Goal: Task Accomplishment & Management: Manage account settings

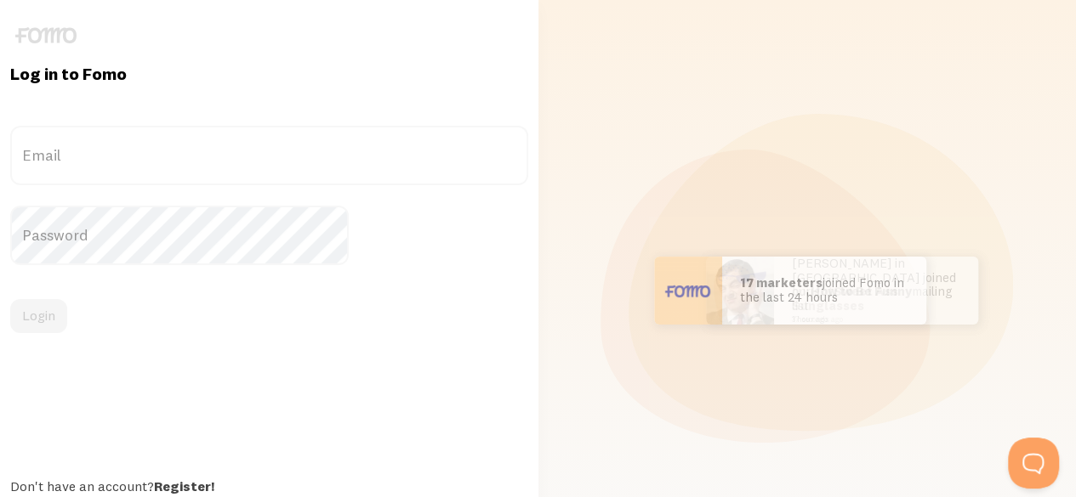
click at [213, 162] on label "Email" at bounding box center [269, 156] width 518 height 60
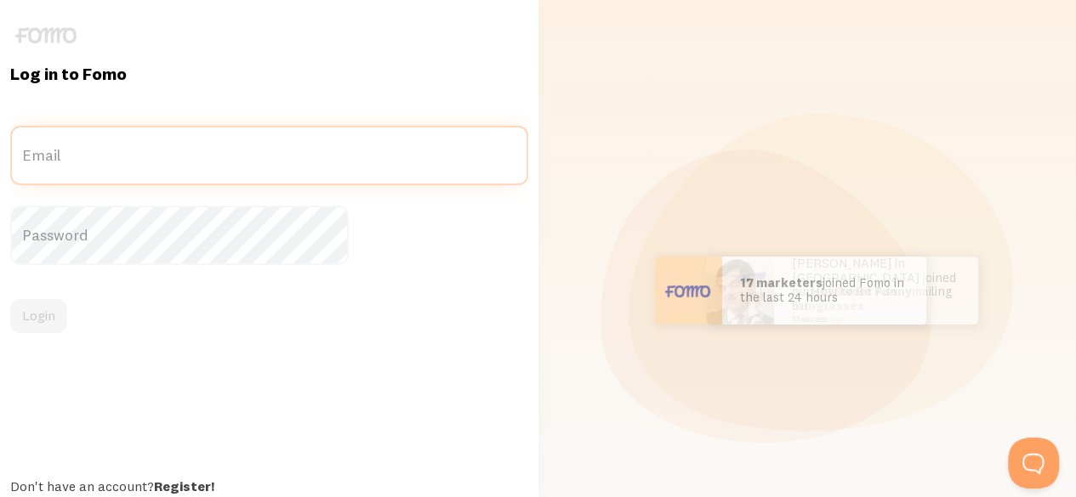
click at [213, 162] on input "Email" at bounding box center [269, 156] width 518 height 60
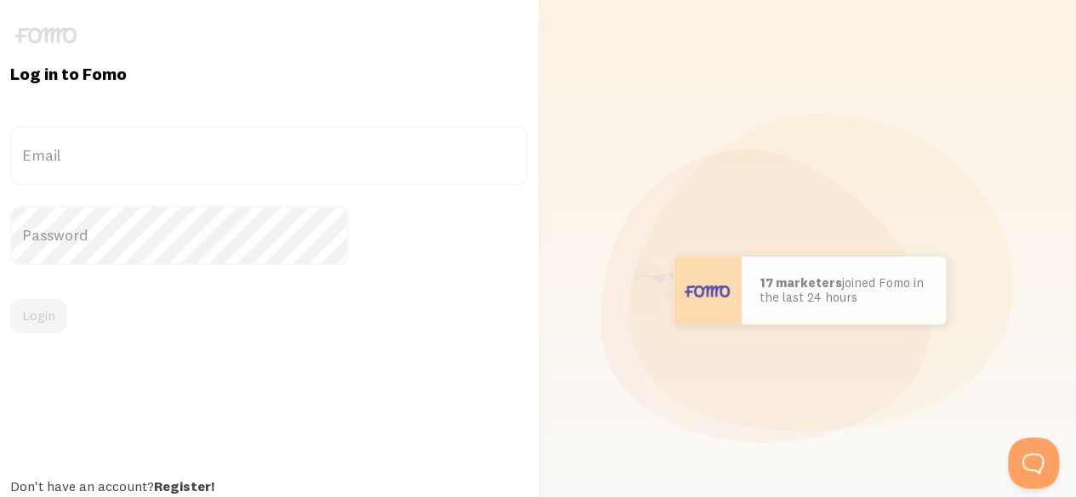
click at [118, 152] on label "Email" at bounding box center [269, 156] width 518 height 60
click at [118, 152] on input "Email" at bounding box center [269, 156] width 518 height 60
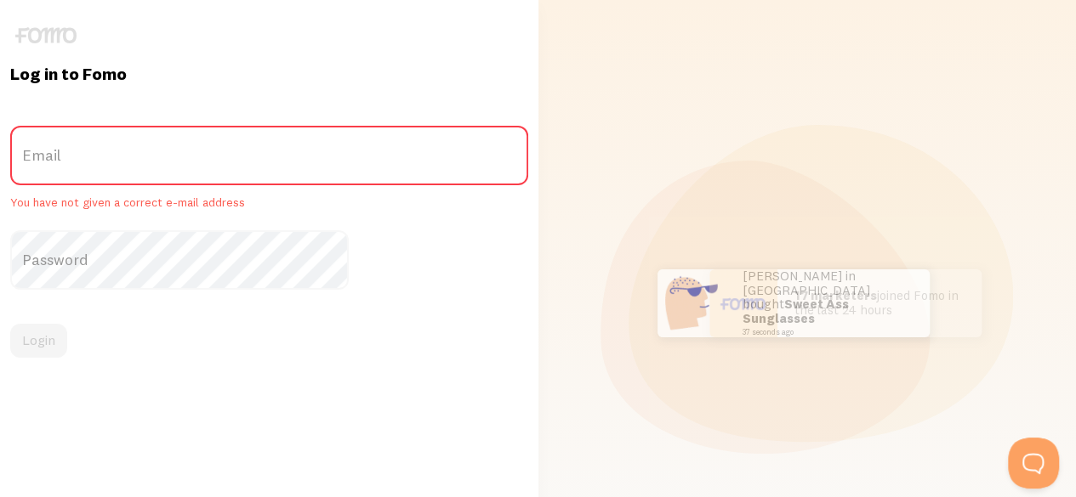
click at [147, 174] on label "Email" at bounding box center [269, 156] width 518 height 60
click at [147, 174] on input "Email" at bounding box center [269, 156] width 518 height 60
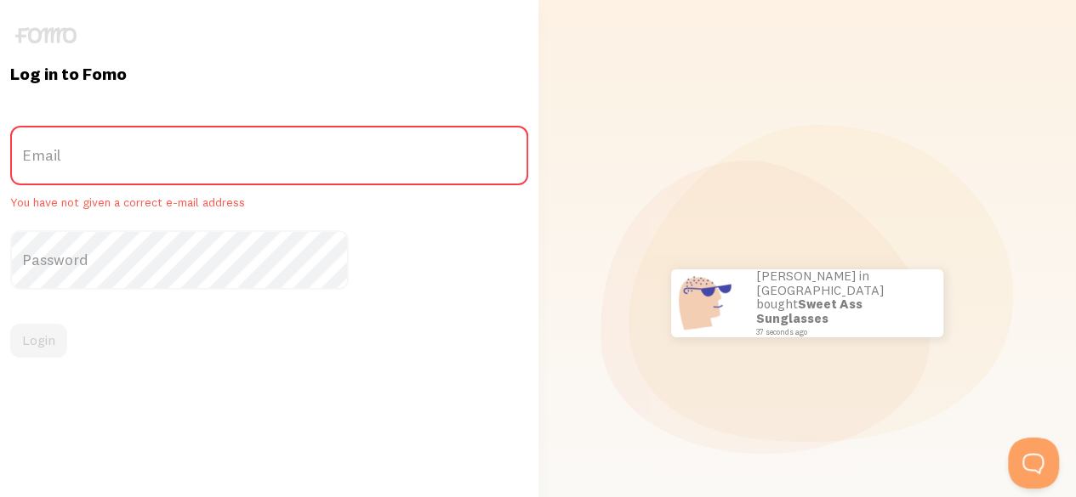
click at [132, 147] on label "Email" at bounding box center [269, 156] width 518 height 60
click at [132, 147] on input "Email" at bounding box center [269, 156] width 518 height 60
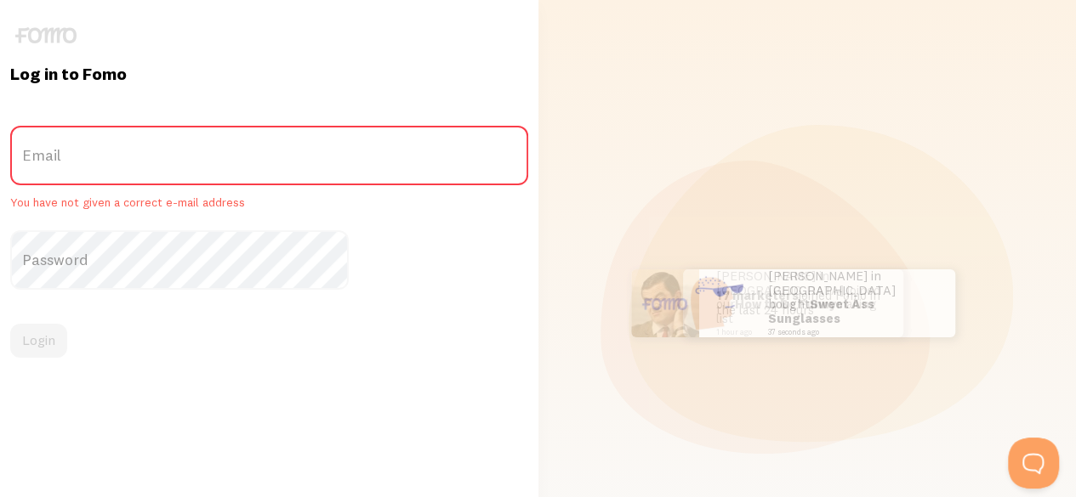
click at [132, 147] on label "Email" at bounding box center [269, 156] width 518 height 60
click at [132, 147] on input "Email" at bounding box center [269, 156] width 518 height 60
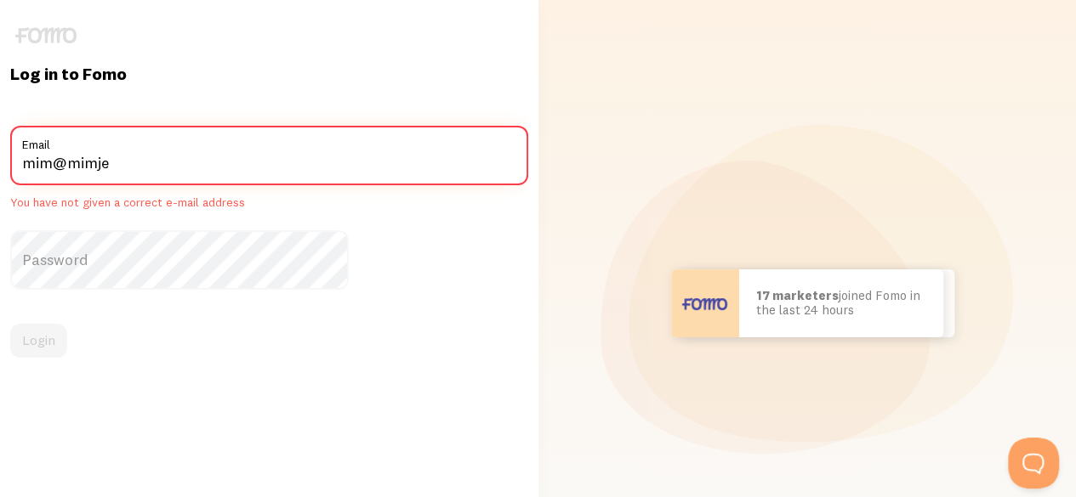
type input "[EMAIL_ADDRESS][DOMAIN_NAME]"
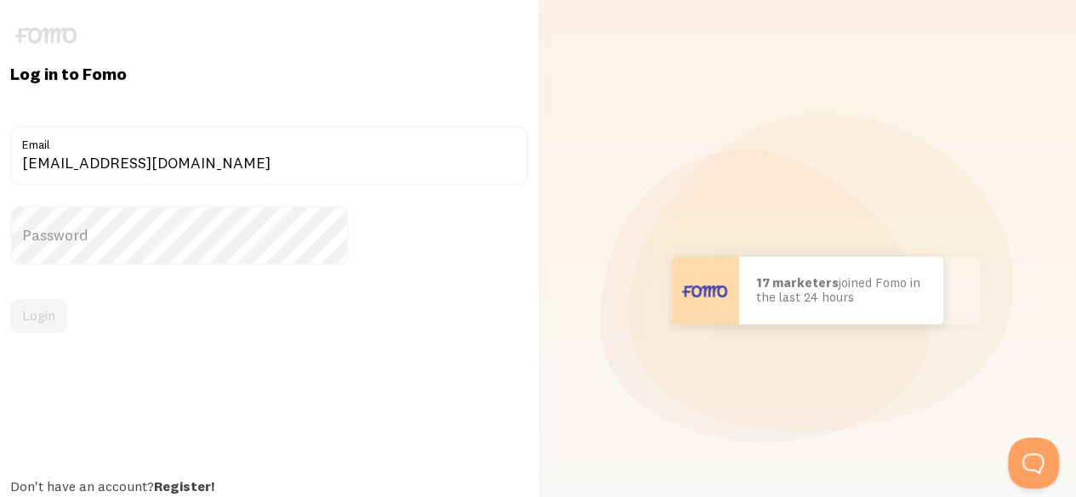
click at [173, 240] on label "Password" at bounding box center [269, 236] width 518 height 60
click at [143, 225] on label "Password" at bounding box center [269, 236] width 518 height 60
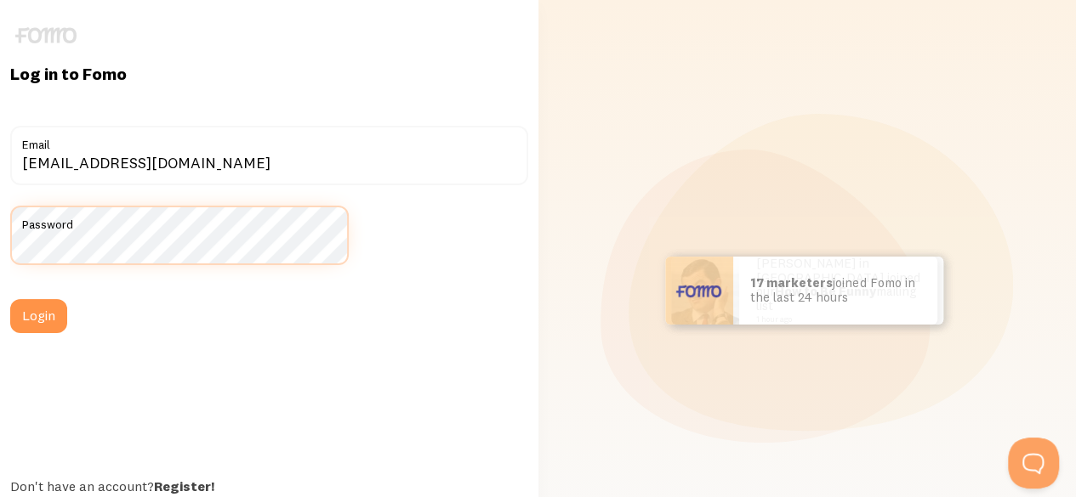
click at [10, 299] on button "Login" at bounding box center [38, 316] width 57 height 34
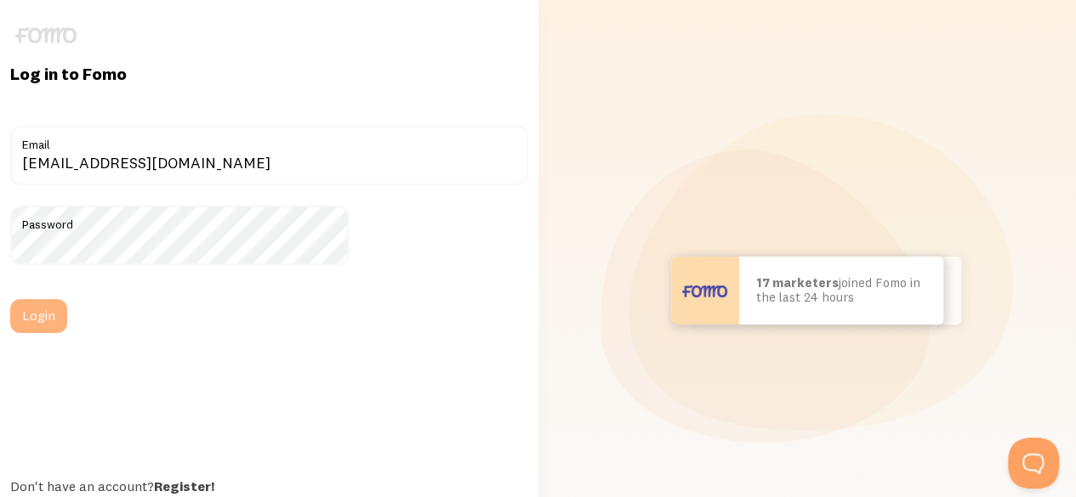
click at [67, 327] on button "Login" at bounding box center [38, 316] width 57 height 34
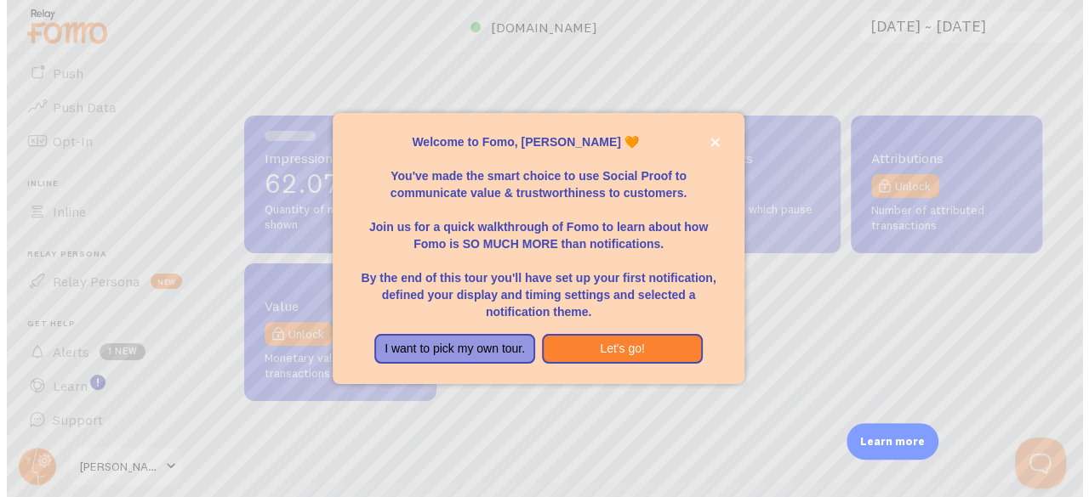
scroll to position [447, 798]
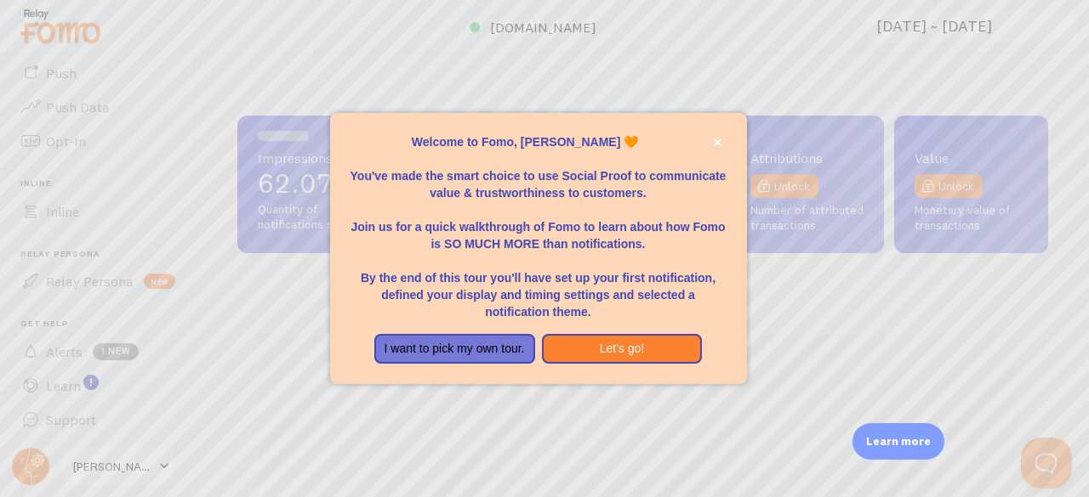
click at [708, 134] on p "Welcome to Fomo, Mim Jenkinson 🧡" at bounding box center [538, 142] width 376 height 17
click at [714, 139] on icon "close," at bounding box center [717, 142] width 9 height 9
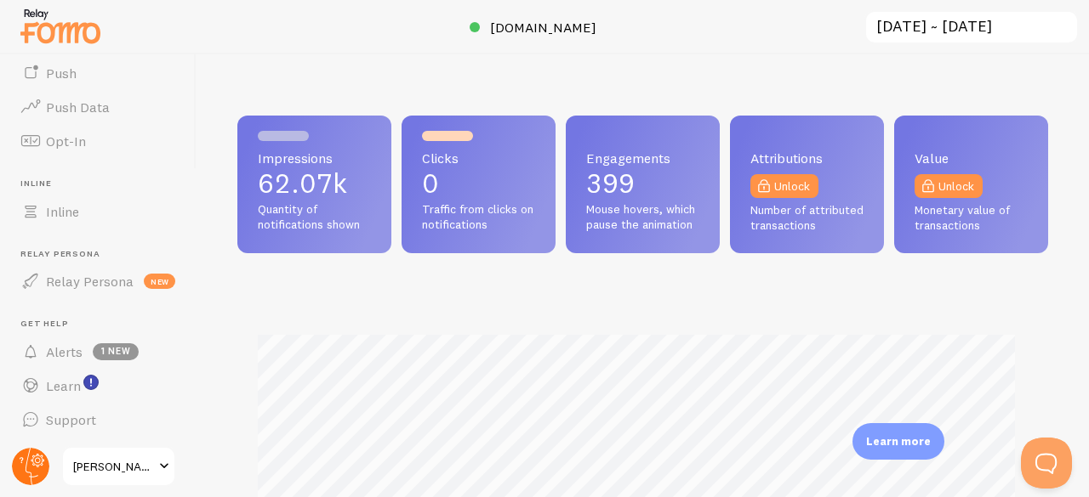
click at [27, 465] on circle at bounding box center [30, 466] width 37 height 37
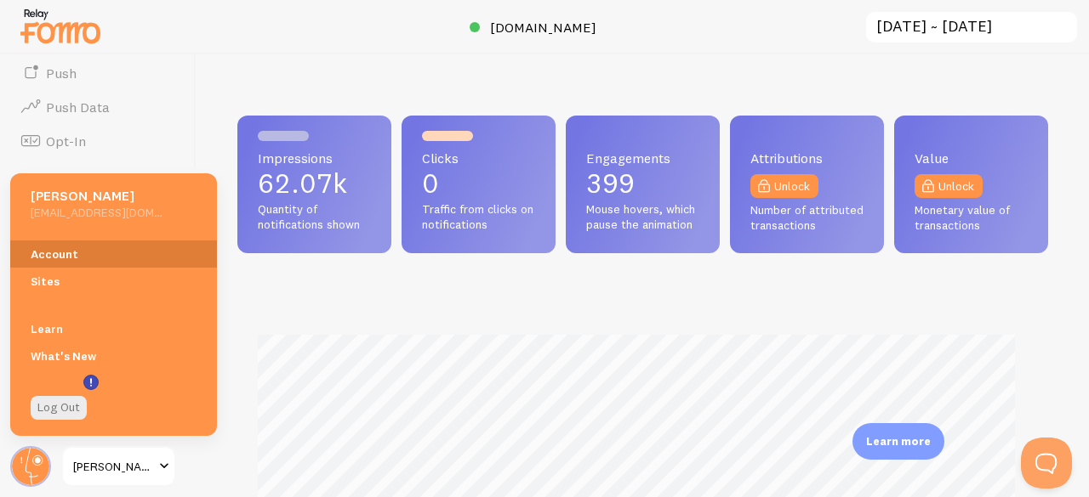
click at [56, 258] on link "Account" at bounding box center [113, 254] width 207 height 27
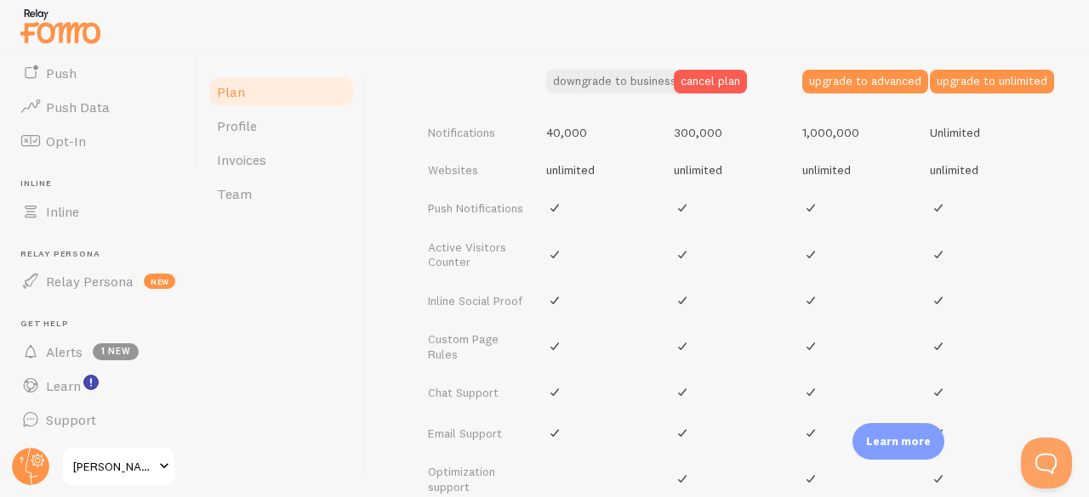
scroll to position [742, 0]
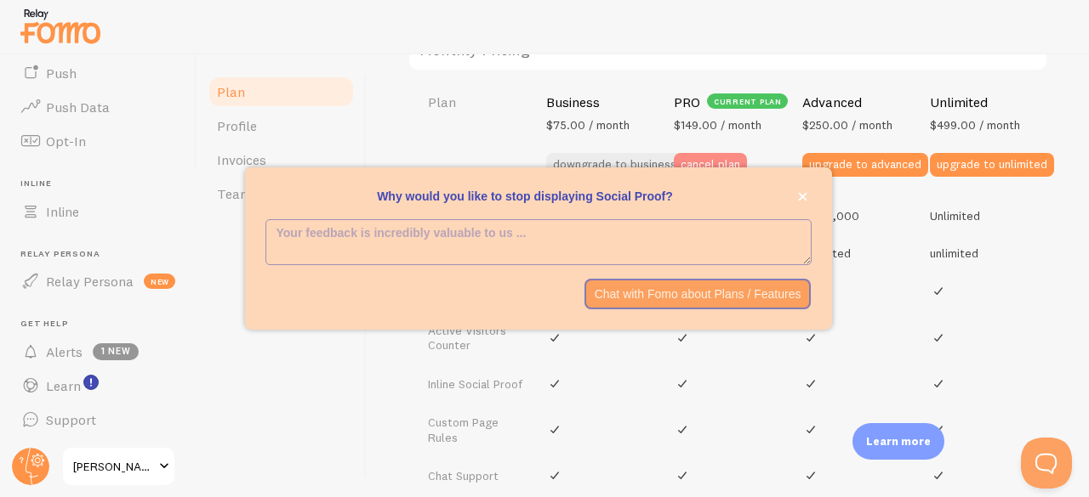
click at [720, 159] on button "cancel plan" at bounding box center [710, 165] width 73 height 24
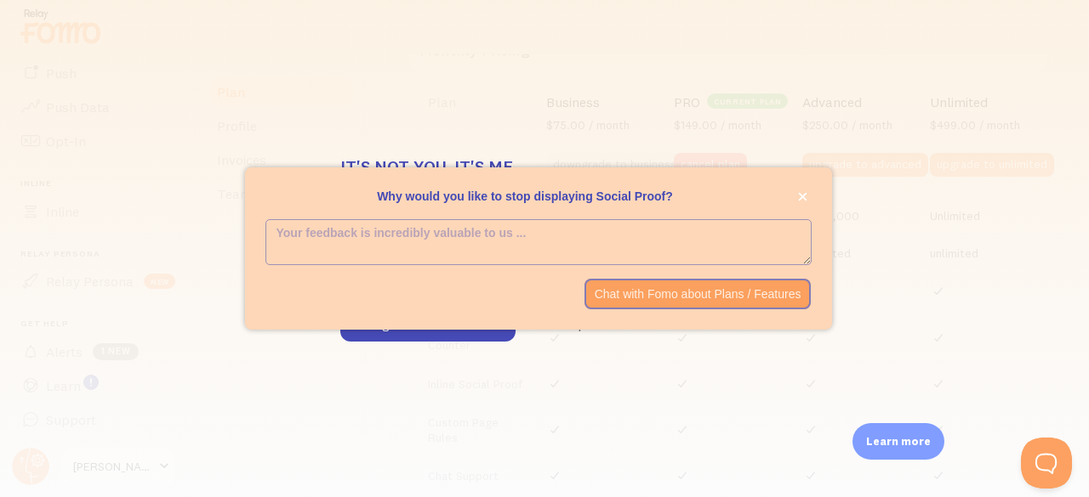
click at [508, 238] on textarea "<p>Why would you like to stop displaying Social Proof? </p>" at bounding box center [538, 241] width 544 height 43
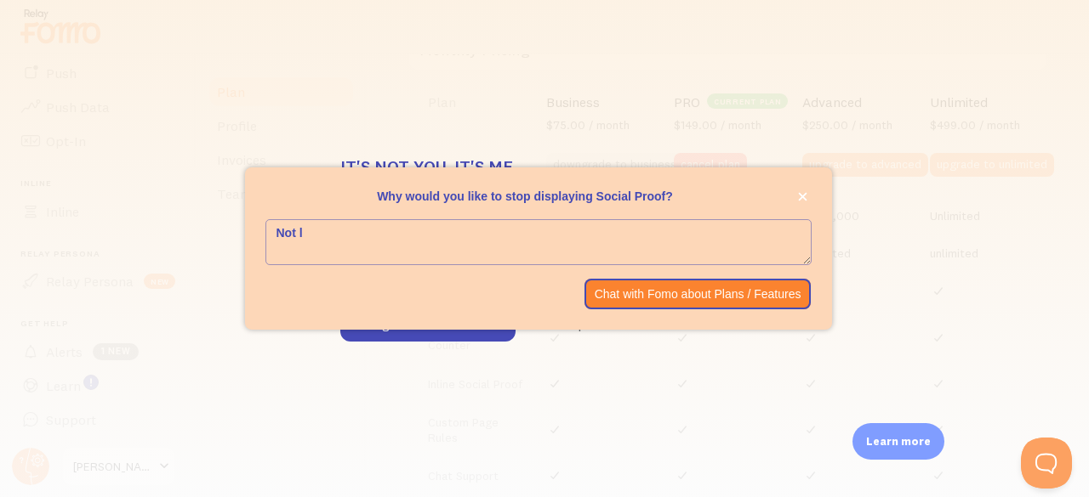
type textarea "Not"
type textarea "Launch finished"
click at [805, 190] on button "close," at bounding box center [802, 197] width 18 height 18
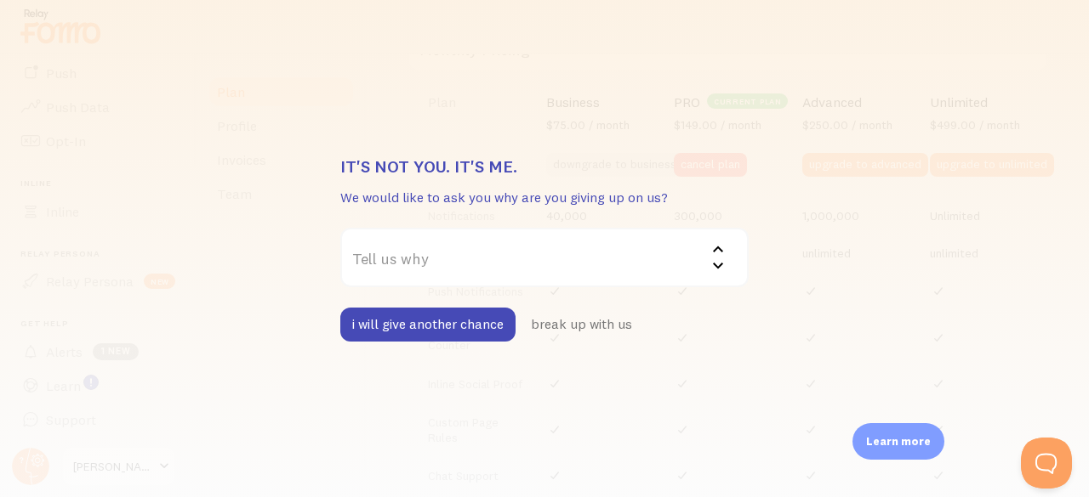
click at [439, 249] on label "Tell us why" at bounding box center [544, 258] width 408 height 60
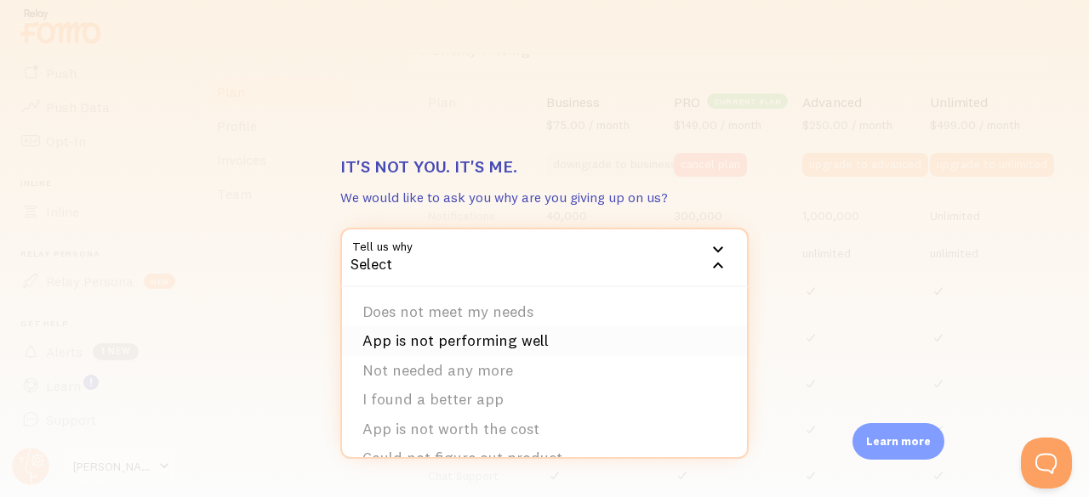
scroll to position [55, 0]
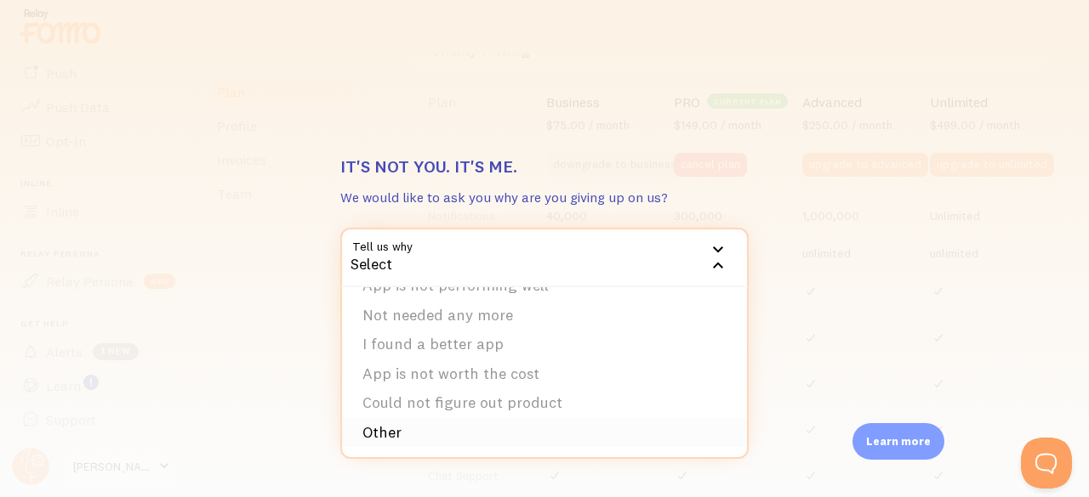
click at [441, 433] on li "Other" at bounding box center [544, 433] width 405 height 30
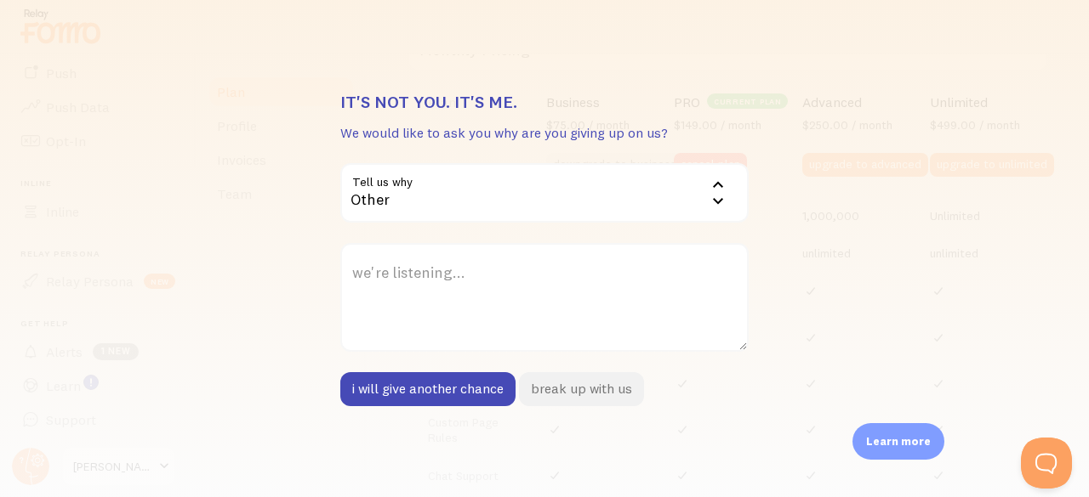
click at [553, 384] on button "break up with us" at bounding box center [581, 389] width 125 height 34
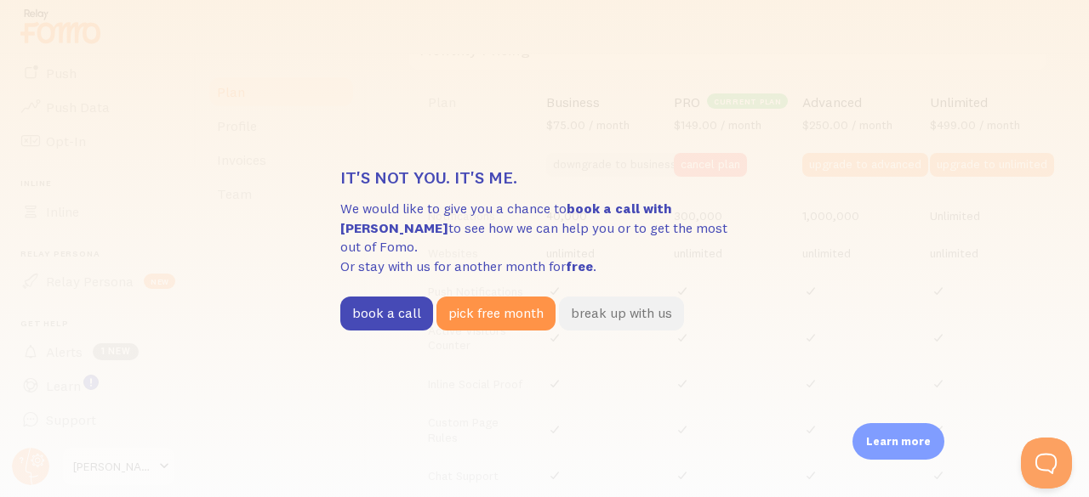
click at [628, 311] on button "break up with us" at bounding box center [621, 314] width 125 height 34
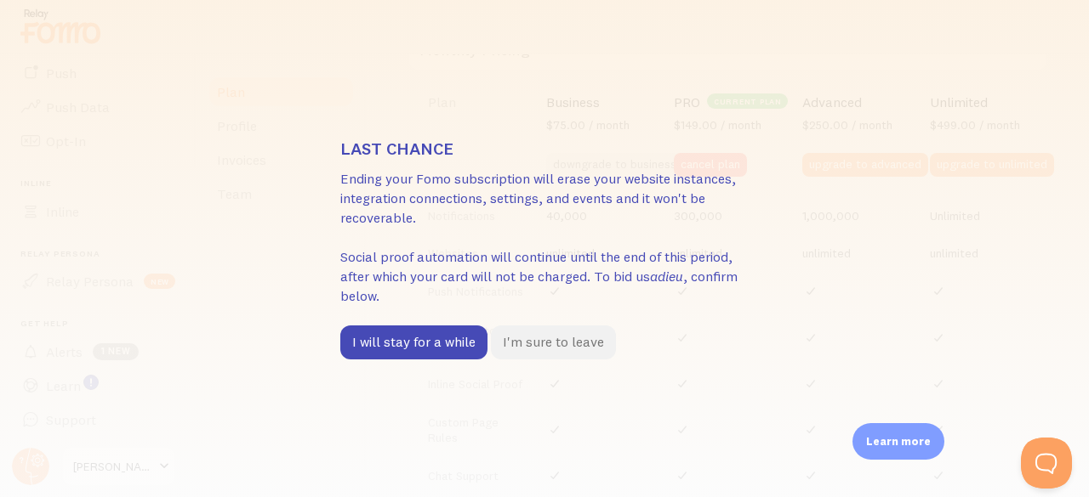
click at [551, 338] on button "I'm sure to leave" at bounding box center [553, 343] width 125 height 34
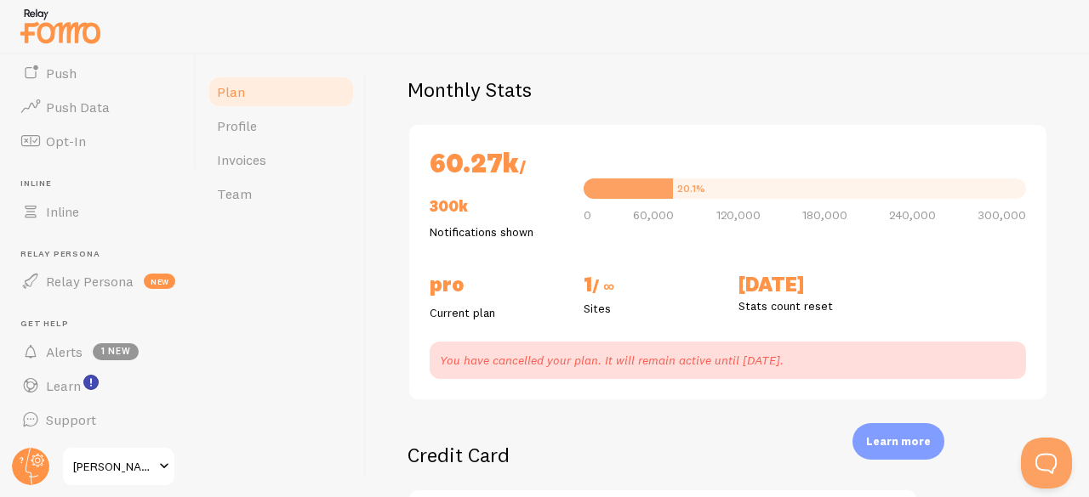
scroll to position [0, 0]
